Goal: Task Accomplishment & Management: Manage account settings

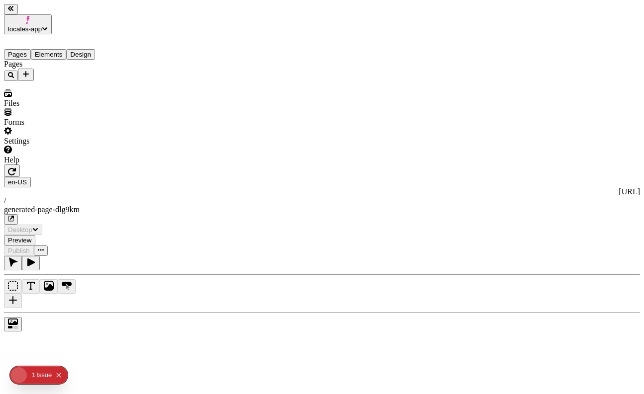
type input "/generated-page-dlg9km"
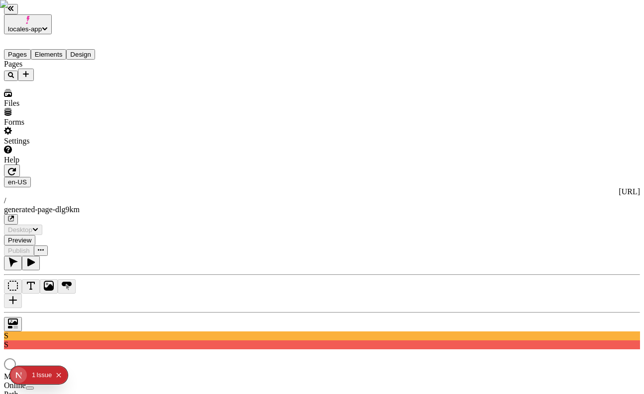
click at [63, 49] on button "Elements" at bounding box center [49, 54] width 36 height 10
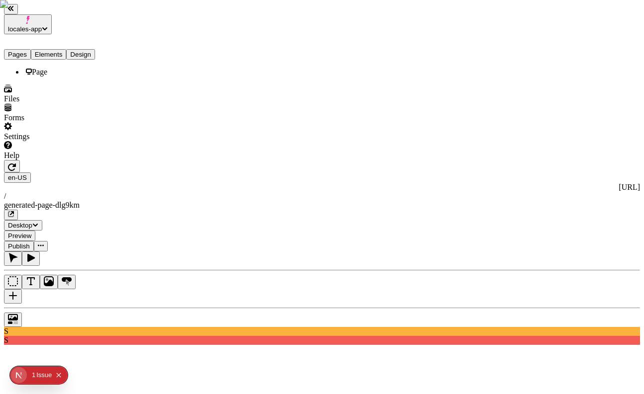
click at [28, 49] on button "Pages" at bounding box center [17, 54] width 27 height 10
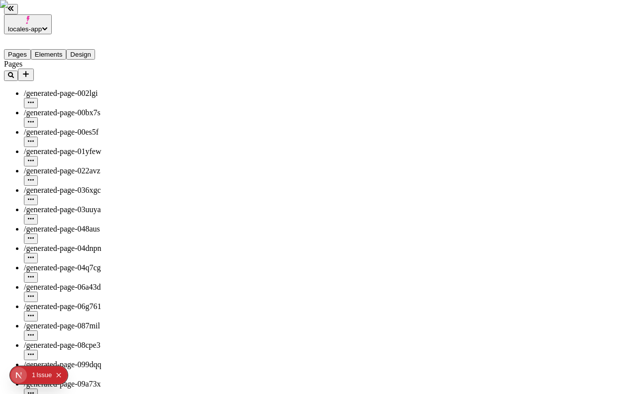
click at [55, 49] on button "Elements" at bounding box center [49, 54] width 36 height 10
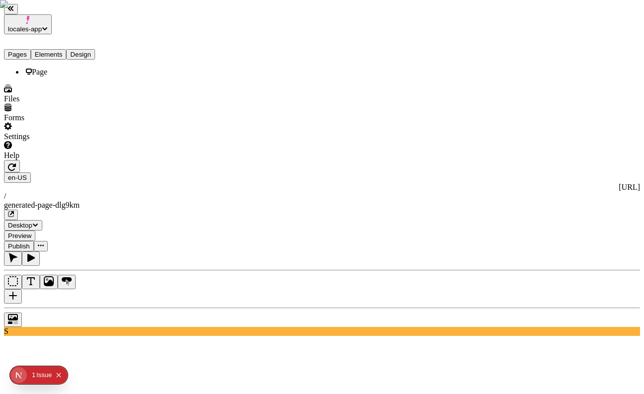
drag, startPoint x: 20, startPoint y: 40, endPoint x: 55, endPoint y: 40, distance: 35.3
click at [19, 49] on button "Pages" at bounding box center [17, 54] width 27 height 10
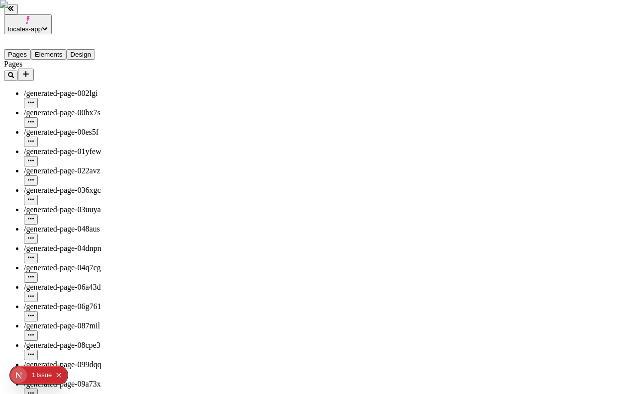
click at [65, 49] on button "Elements" at bounding box center [49, 54] width 36 height 10
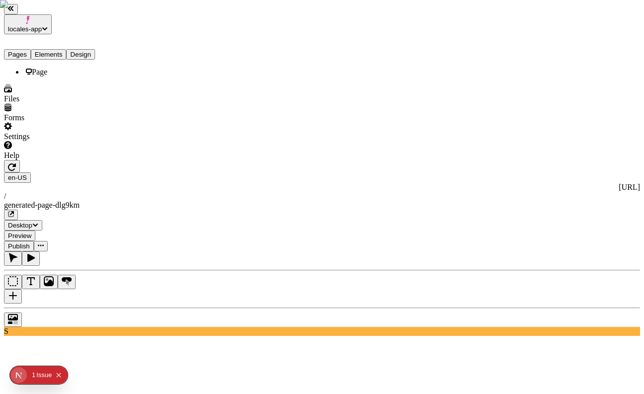
click at [26, 49] on button "Pages" at bounding box center [17, 54] width 27 height 10
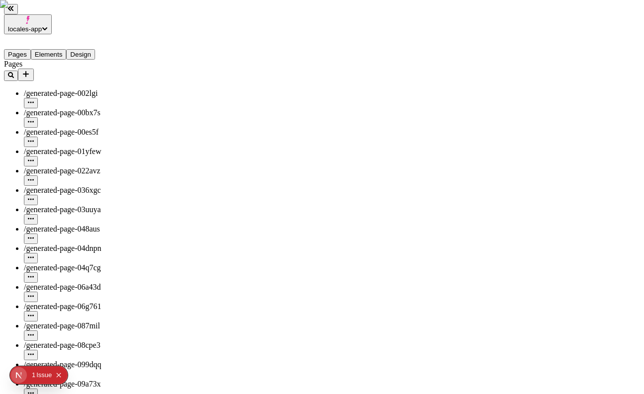
click at [58, 49] on button "Elements" at bounding box center [49, 54] width 36 height 10
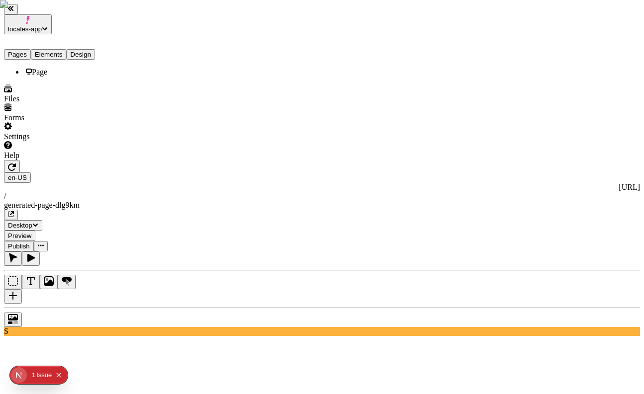
click at [31, 49] on button "Pages" at bounding box center [17, 54] width 27 height 10
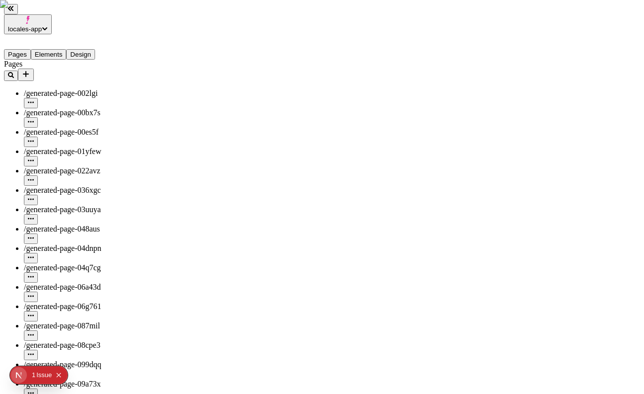
click at [29, 71] on icon "Add new" at bounding box center [26, 74] width 6 height 6
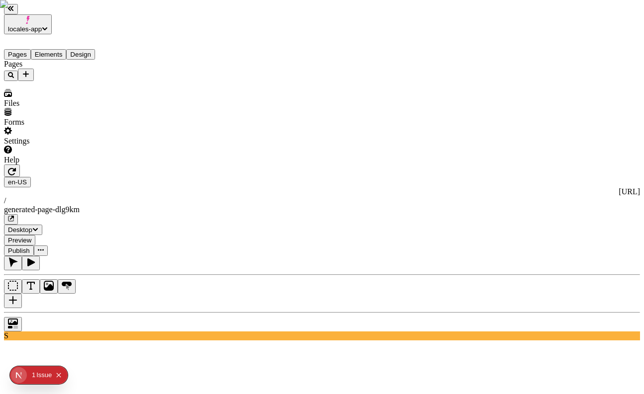
click at [29, 71] on icon "Add new" at bounding box center [26, 74] width 6 height 6
click at [96, 120] on div "Collection" at bounding box center [97, 129] width 33 height 19
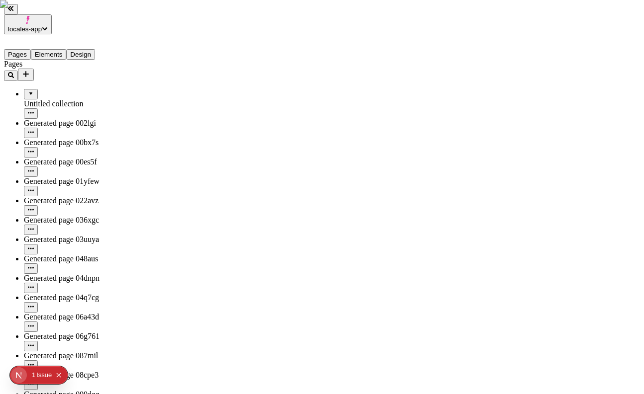
drag, startPoint x: 45, startPoint y: 88, endPoint x: 45, endPoint y: 73, distance: 14.9
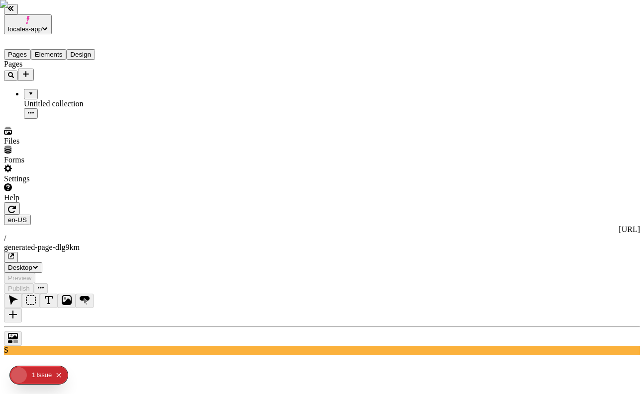
click at [55, 110] on div "Pages Untitled collection" at bounding box center [63, 89] width 119 height 59
click at [34, 69] on button "Add new" at bounding box center [26, 75] width 16 height 12
click at [89, 92] on div "Blank page" at bounding box center [97, 106] width 33 height 28
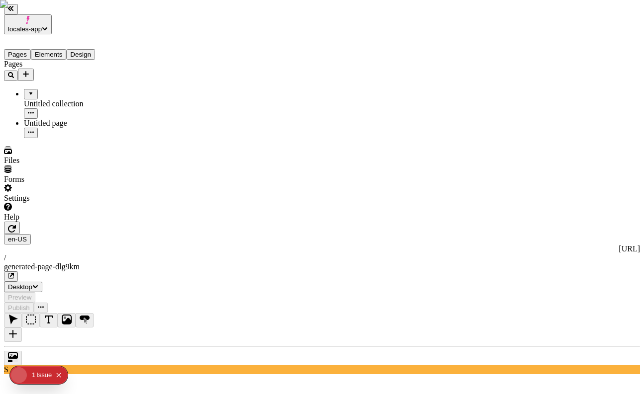
click at [46, 119] on div "Untitled page" at bounding box center [73, 123] width 99 height 9
click at [16, 225] on icon "button" at bounding box center [12, 229] width 8 height 8
click at [16, 225] on icon "button" at bounding box center [12, 228] width 8 height 7
click at [46, 138] on div "Pages Untitled collection Untitled page" at bounding box center [63, 99] width 119 height 79
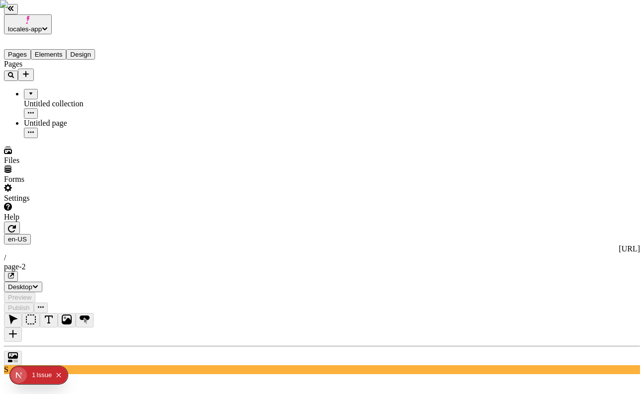
click at [16, 225] on icon "button" at bounding box center [12, 228] width 8 height 7
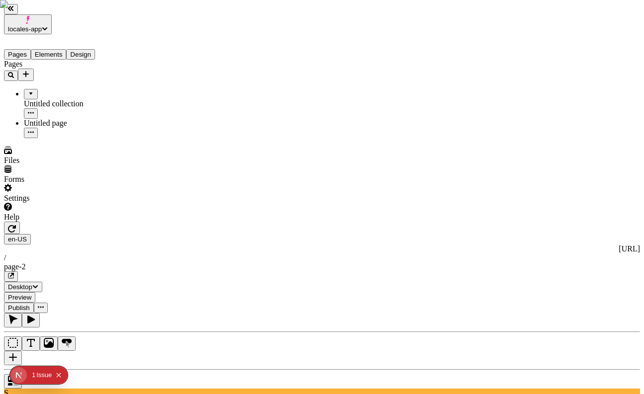
click at [76, 138] on div "Pages Untitled collection Untitled page" at bounding box center [63, 99] width 119 height 79
click at [30, 70] on icon "Add new" at bounding box center [26, 74] width 8 height 8
click at [92, 92] on div "Blank page" at bounding box center [97, 106] width 33 height 28
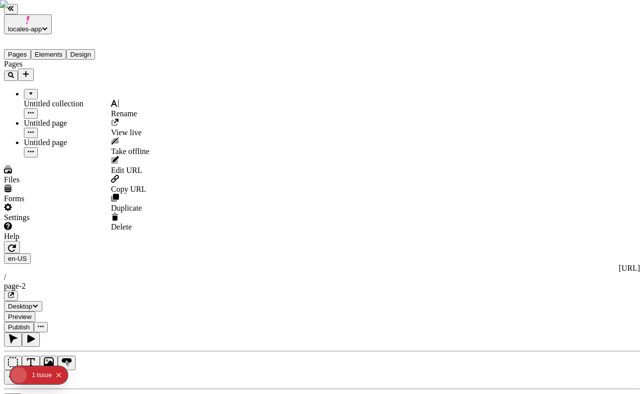
click at [38, 147] on button "button" at bounding box center [31, 152] width 14 height 10
click at [132, 223] on span "Delete" at bounding box center [121, 227] width 21 height 8
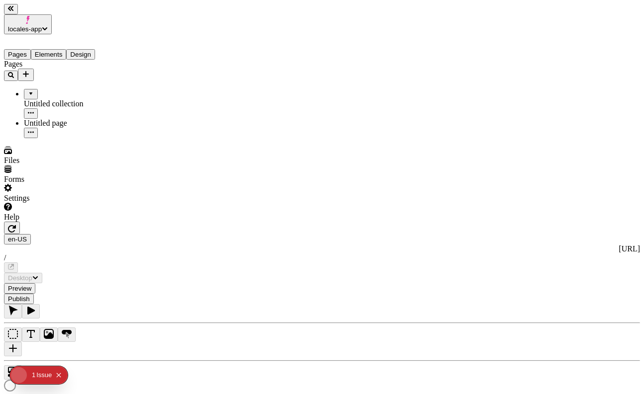
type input "/page-3"
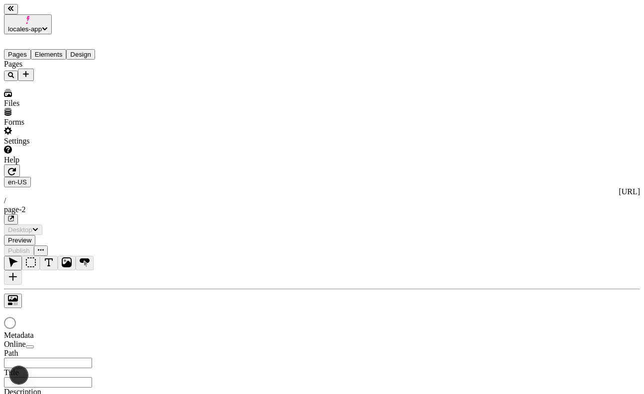
click at [29, 71] on icon "Add new" at bounding box center [26, 74] width 6 height 6
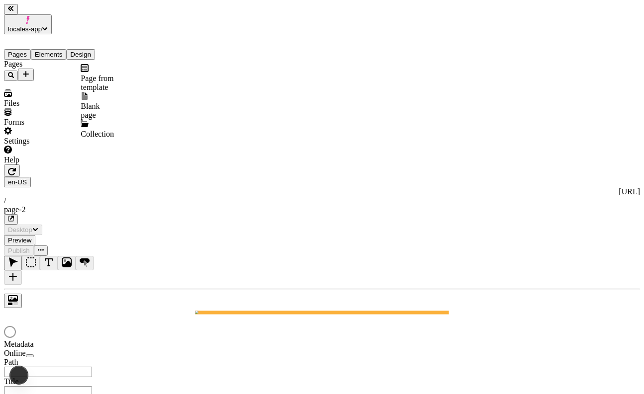
type input "/page-2"
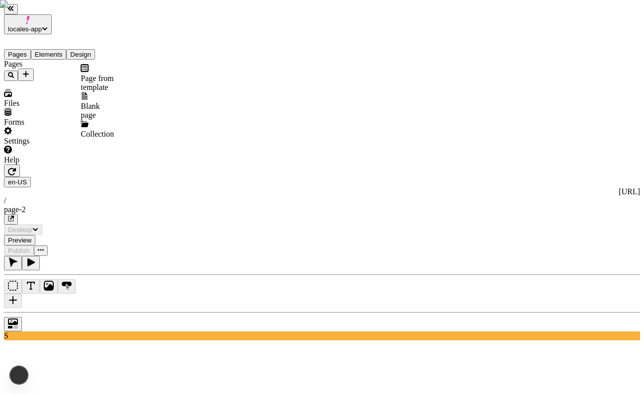
click at [86, 120] on div "Collection" at bounding box center [97, 129] width 33 height 19
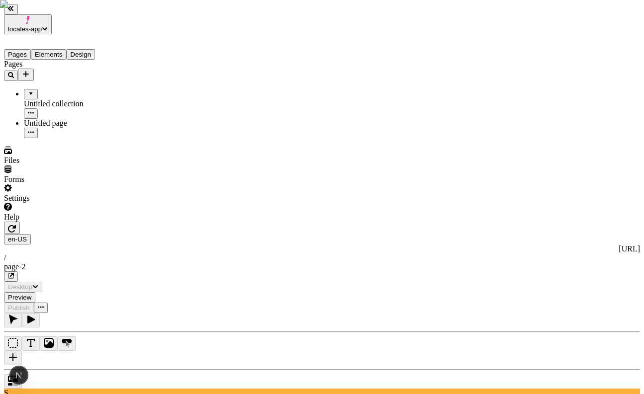
click at [30, 70] on icon "Add new" at bounding box center [26, 74] width 8 height 8
click at [74, 138] on div "Pages Untitled collection Untitled page" at bounding box center [63, 99] width 119 height 79
click at [30, 70] on icon "Add new" at bounding box center [26, 74] width 8 height 8
click at [77, 138] on div "Pages Untitled collection Untitled page" at bounding box center [63, 99] width 119 height 79
click at [30, 70] on icon "Add new" at bounding box center [26, 74] width 8 height 8
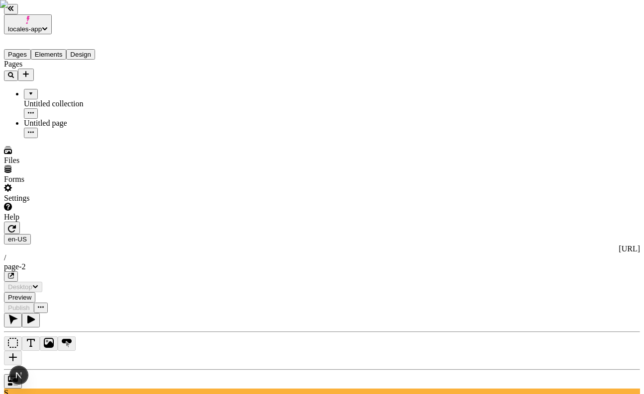
click at [72, 138] on div "Pages Untitled collection Untitled page" at bounding box center [63, 99] width 119 height 79
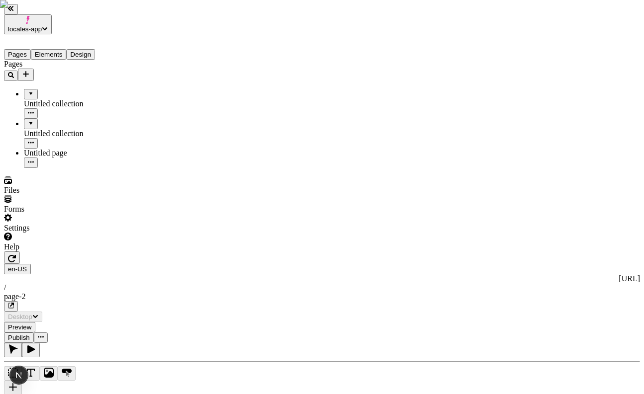
click at [30, 70] on icon "Add new" at bounding box center [26, 74] width 8 height 8
click at [81, 120] on div "Collection" at bounding box center [97, 129] width 33 height 19
click at [88, 168] on div "Pages Untitled collection Untitled collection Untitled page" at bounding box center [63, 114] width 119 height 108
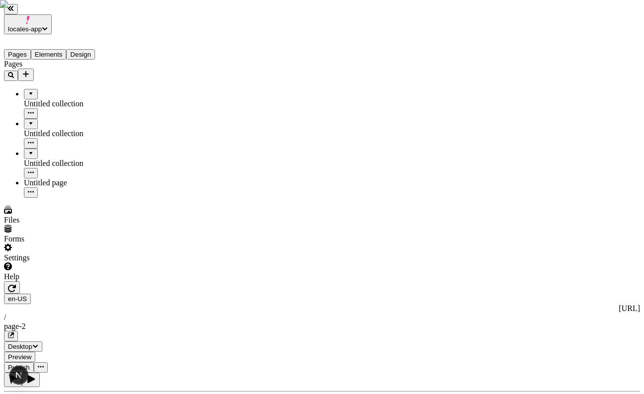
click at [28, 150] on div at bounding box center [31, 150] width 6 height 0
click at [34, 172] on icon "button" at bounding box center [31, 172] width 6 height 1
click at [132, 114] on span "Rename" at bounding box center [124, 113] width 26 height 8
type input "new collection"
click at [51, 198] on div "Pages new collection Untitled collection Untitled collection Untitled page" at bounding box center [63, 129] width 119 height 138
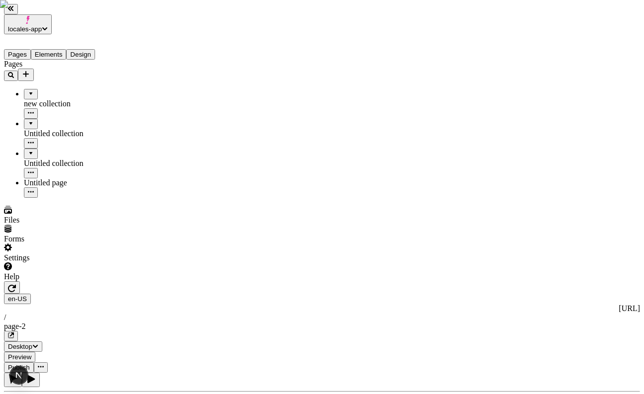
click at [30, 70] on icon "Add new" at bounding box center [26, 74] width 8 height 8
click at [81, 92] on div "Blank page" at bounding box center [97, 106] width 33 height 28
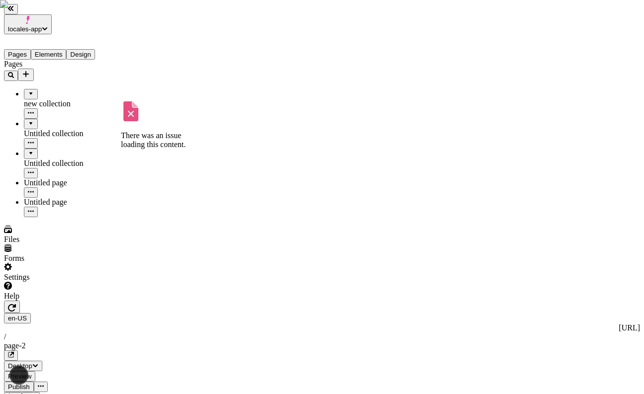
click at [61, 150] on div "Pages new collection Untitled collection Untitled collection Untitled page Unti…" at bounding box center [63, 139] width 119 height 158
click at [44, 198] on div "Untitled page" at bounding box center [73, 202] width 99 height 9
click at [34, 208] on icon "button" at bounding box center [31, 211] width 6 height 6
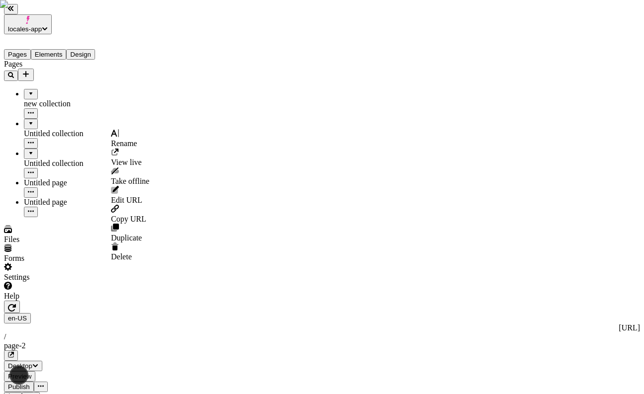
click at [149, 243] on div "Delete" at bounding box center [130, 252] width 38 height 19
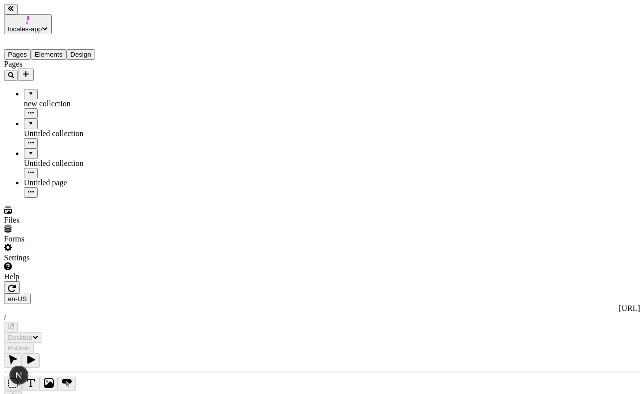
type input "/page-3"
click at [87, 179] on div "Untitled page" at bounding box center [73, 183] width 99 height 9
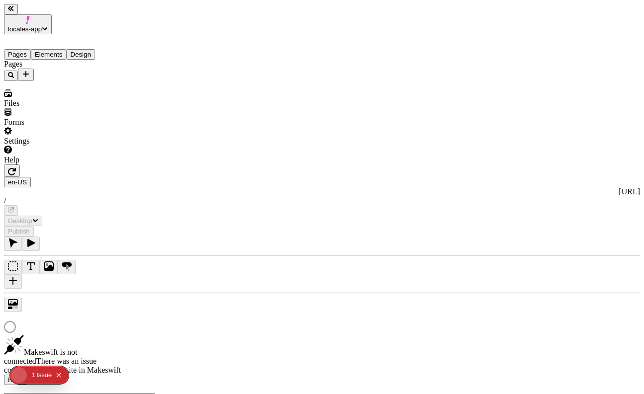
click at [29, 71] on icon "Add new" at bounding box center [26, 74] width 6 height 6
